Goal: Obtain resource: Obtain resource

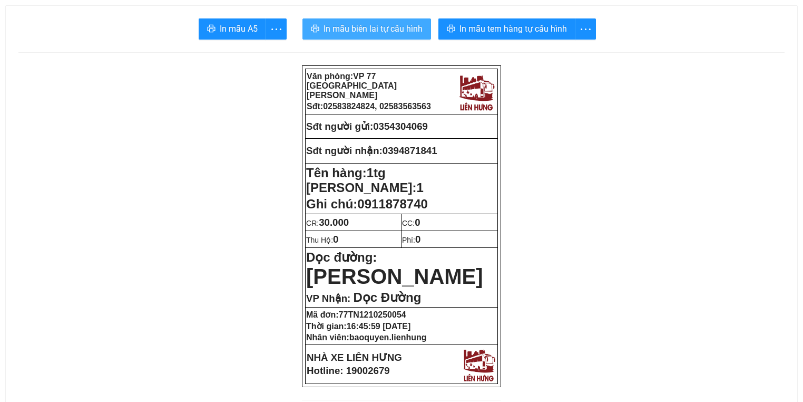
click at [389, 21] on button "In mẫu biên lai tự cấu hình" at bounding box center [366, 28] width 129 height 21
click at [415, 122] on span "0354304069" at bounding box center [400, 126] width 55 height 11
copy span "0354304069"
click at [387, 28] on span "In mẫu biên lai tự cấu hình" at bounding box center [373, 28] width 99 height 13
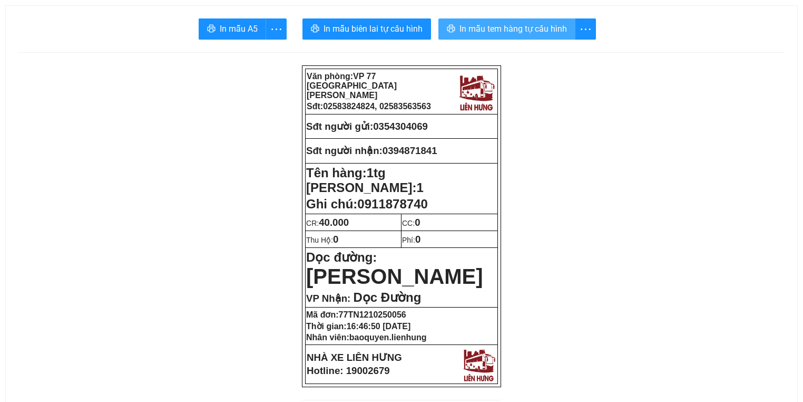
click at [543, 30] on span "In mẫu tem hàng tự cấu hình" at bounding box center [512, 28] width 107 height 13
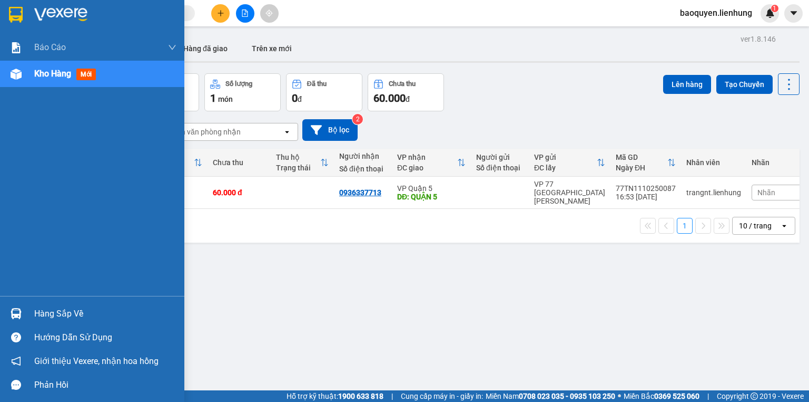
click at [21, 73] on div at bounding box center [16, 74] width 18 height 18
click at [47, 75] on span "Kho hàng" at bounding box center [52, 73] width 37 height 10
